Goal: Task Accomplishment & Management: Manage account settings

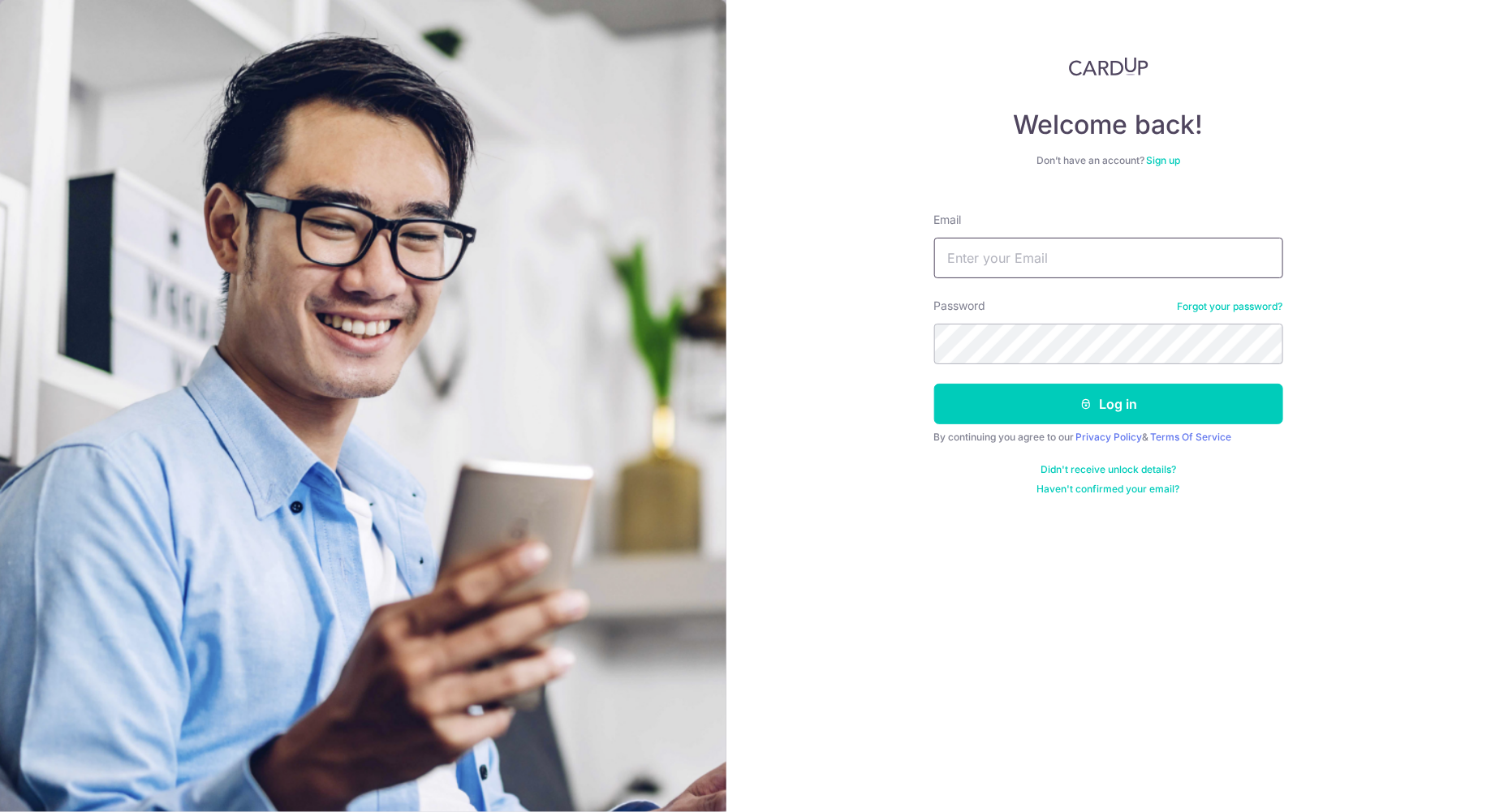
click at [1004, 259] on input "Email" at bounding box center [1108, 258] width 349 height 41
type input "[EMAIL_ADDRESS][DOMAIN_NAME]"
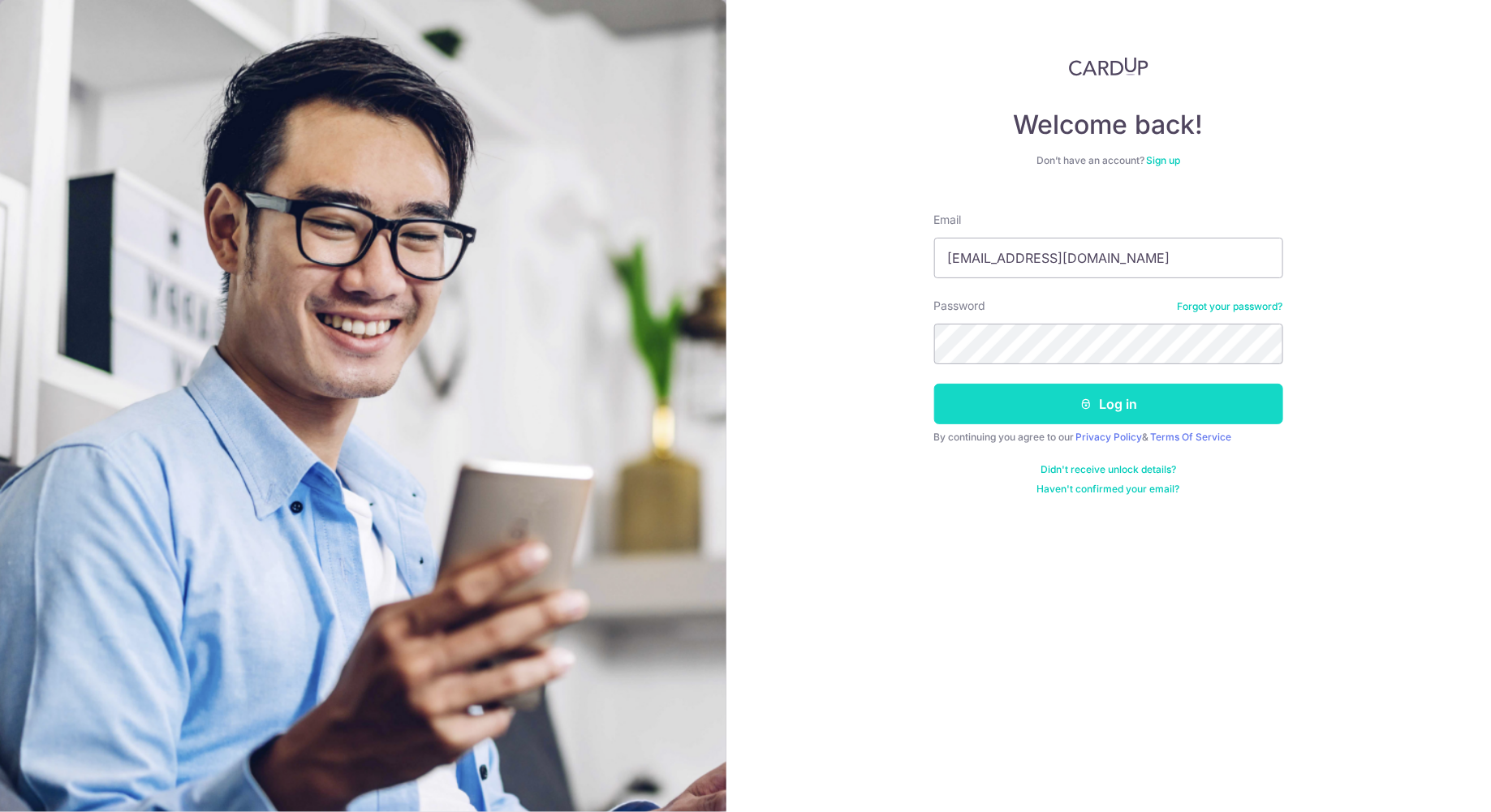
click at [1139, 400] on button "Log in" at bounding box center [1108, 404] width 349 height 41
